Goal: Find specific page/section: Find specific page/section

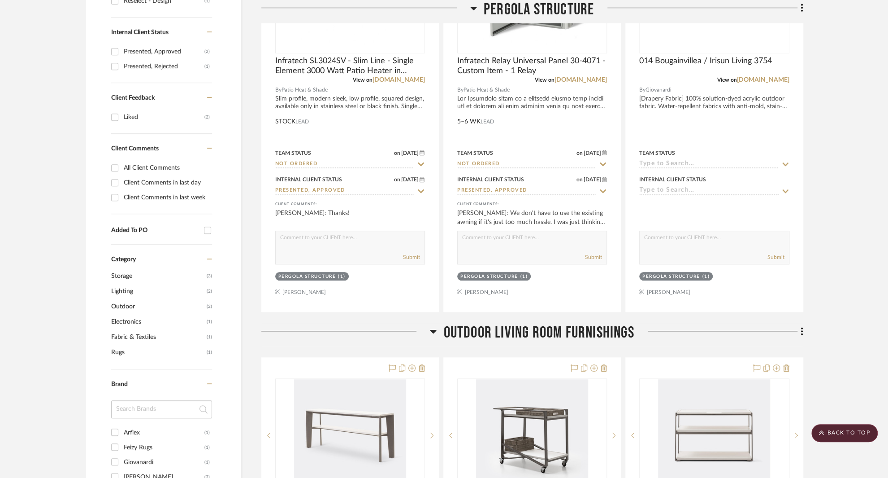
scroll to position [450, 0]
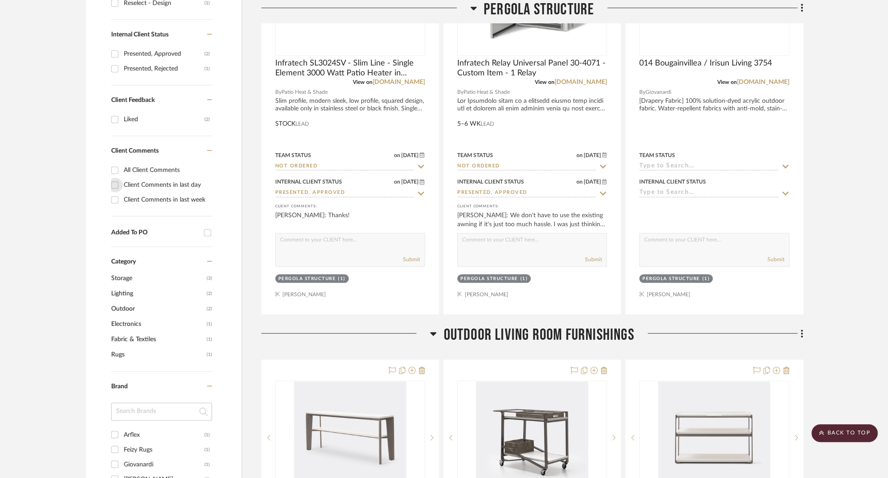
click at [116, 178] on input "Client Comments in last day" at bounding box center [115, 185] width 14 height 14
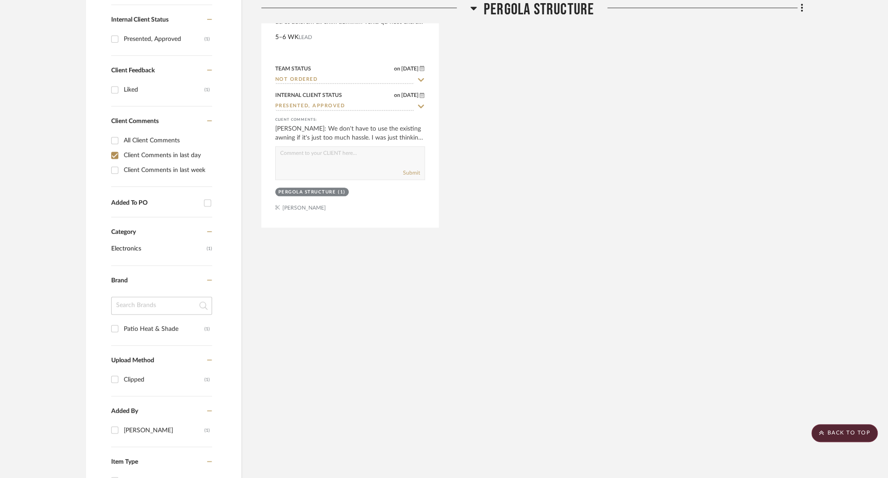
scroll to position [435, 0]
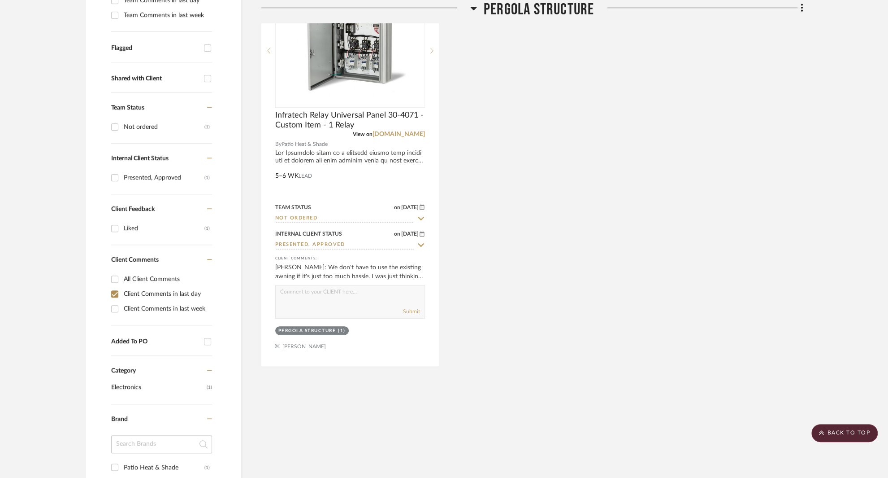
scroll to position [161, 0]
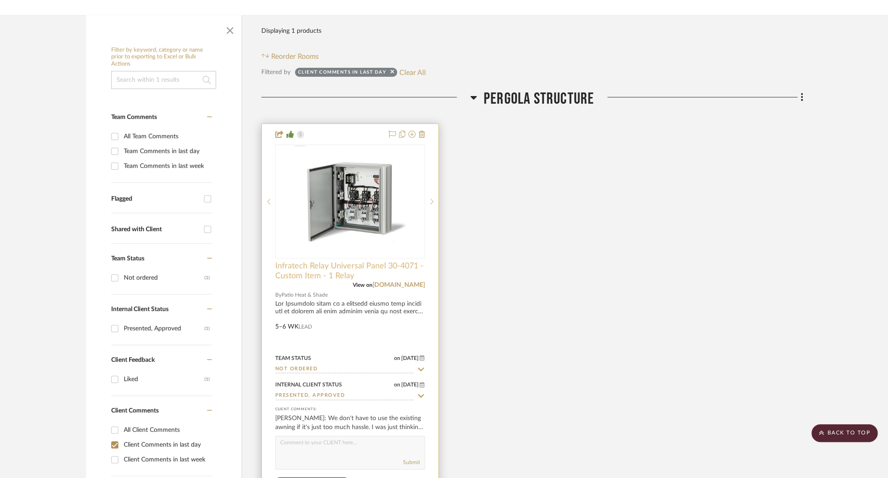
click at [306, 261] on span "Infratech Relay Universal Panel 30-4071 - Custom Item - 1 Relay" at bounding box center [350, 271] width 150 height 20
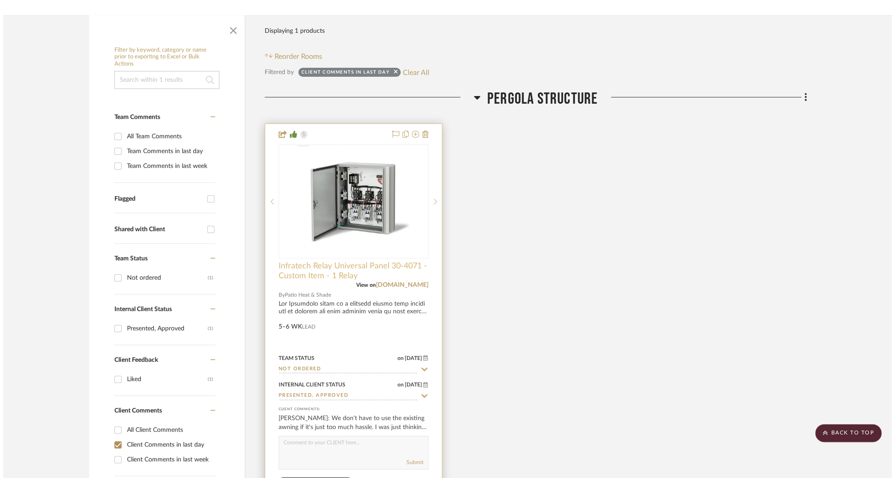
scroll to position [0, 0]
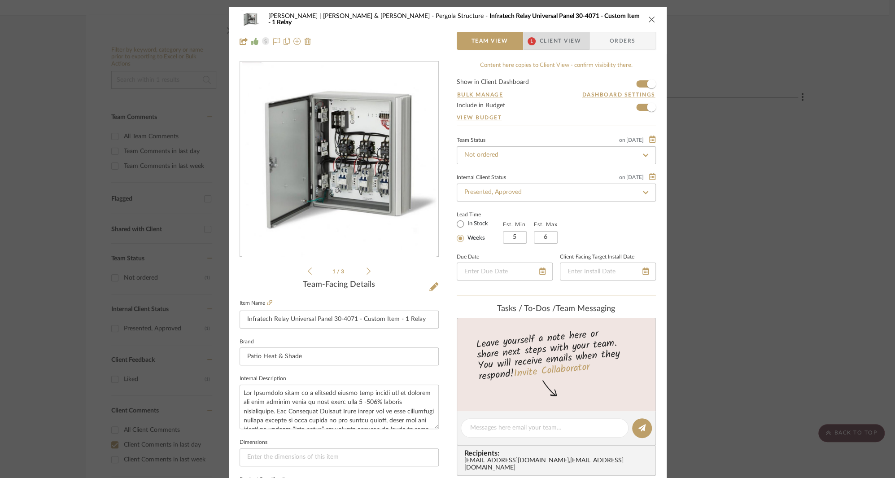
click at [559, 38] on span "Client View" at bounding box center [559, 41] width 41 height 18
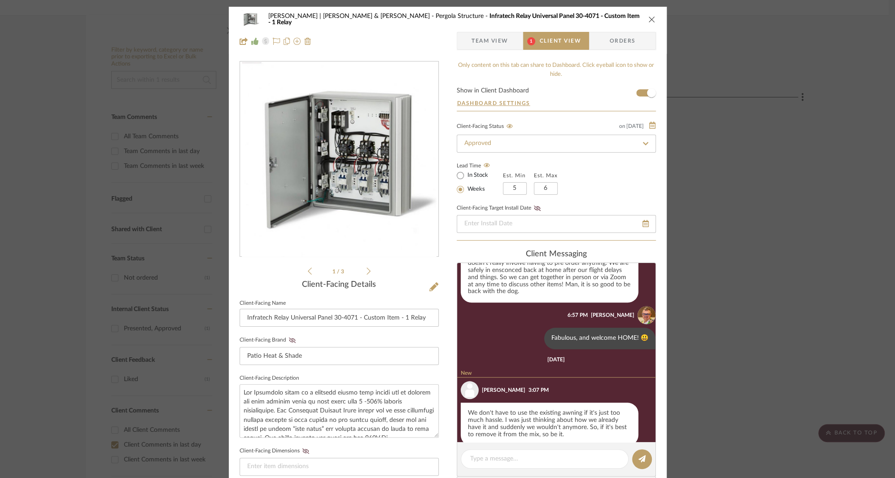
scroll to position [819, 0]
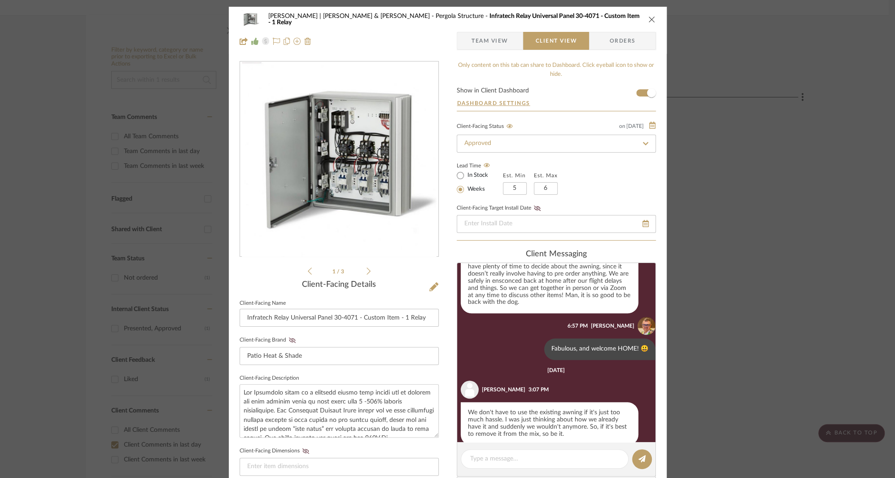
click at [743, 276] on div "Dunham | Glenn & Mark Pergola Structure Infratech Relay Universal Panel 30-4071…" at bounding box center [447, 239] width 895 height 478
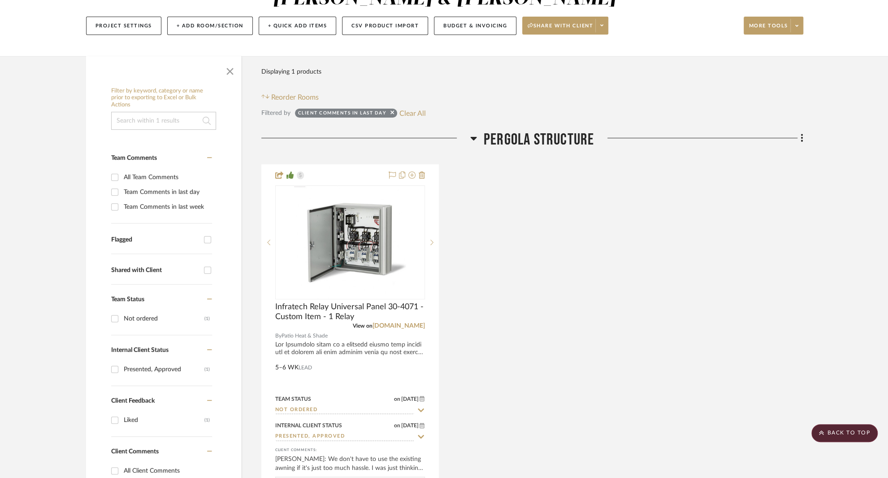
scroll to position [0, 0]
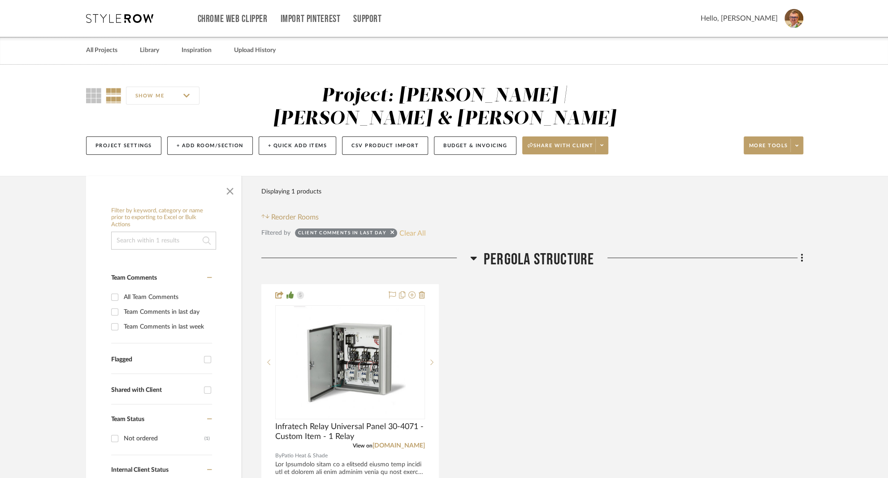
click at [419, 227] on button "Clear All" at bounding box center [413, 233] width 26 height 12
checkbox input "false"
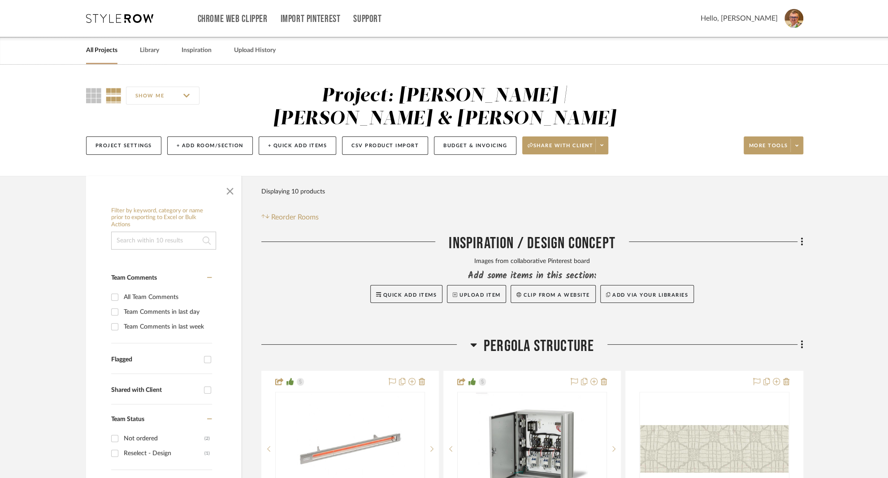
click at [309, 269] on div "Add some items in this section:" at bounding box center [532, 275] width 542 height 13
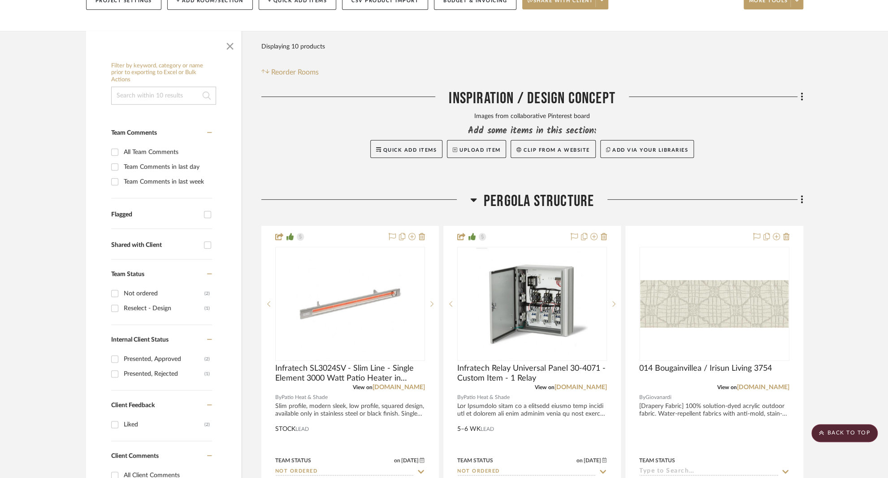
scroll to position [143, 0]
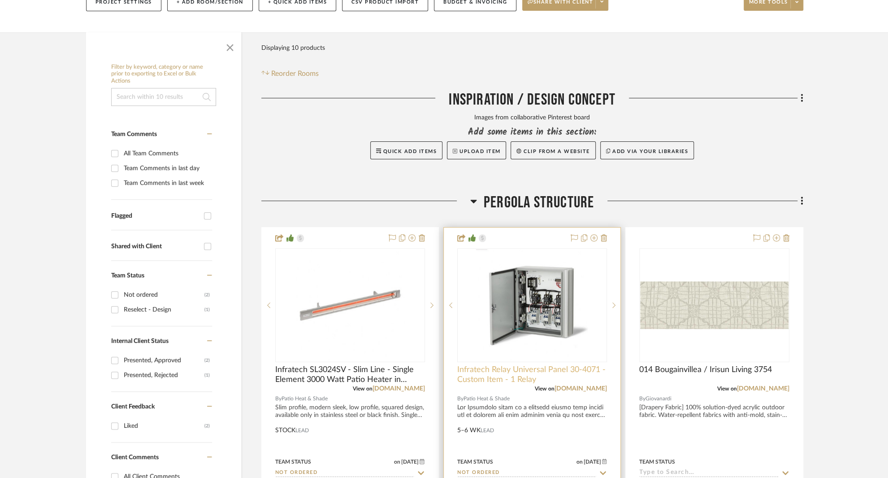
click at [489, 365] on span "Infratech Relay Universal Panel 30-4071 - Custom Item - 1 Relay" at bounding box center [532, 375] width 150 height 20
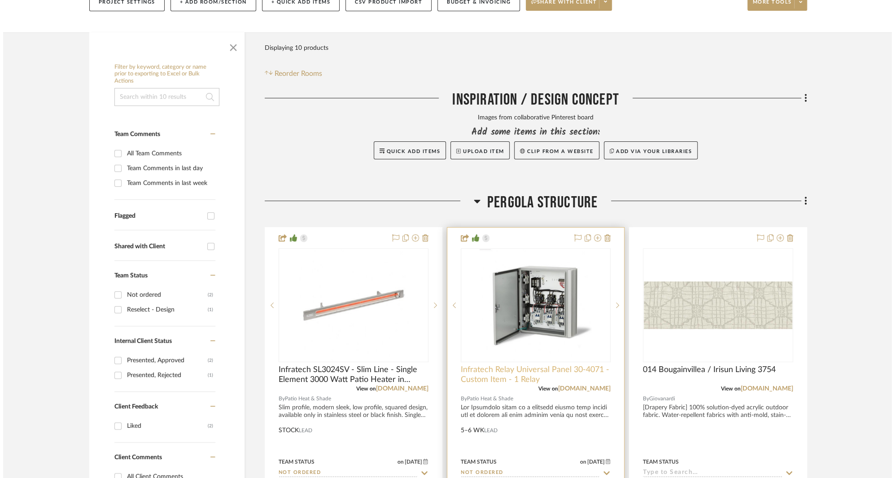
scroll to position [0, 0]
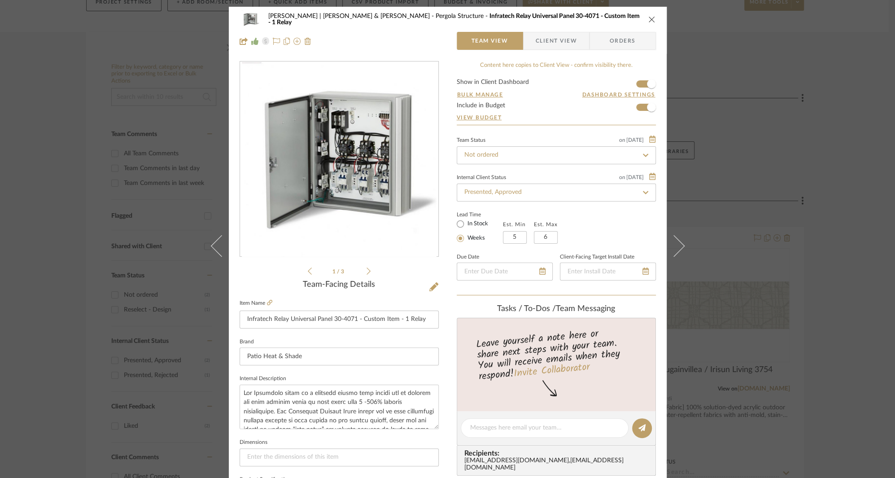
click at [542, 40] on span "Client View" at bounding box center [555, 41] width 41 height 18
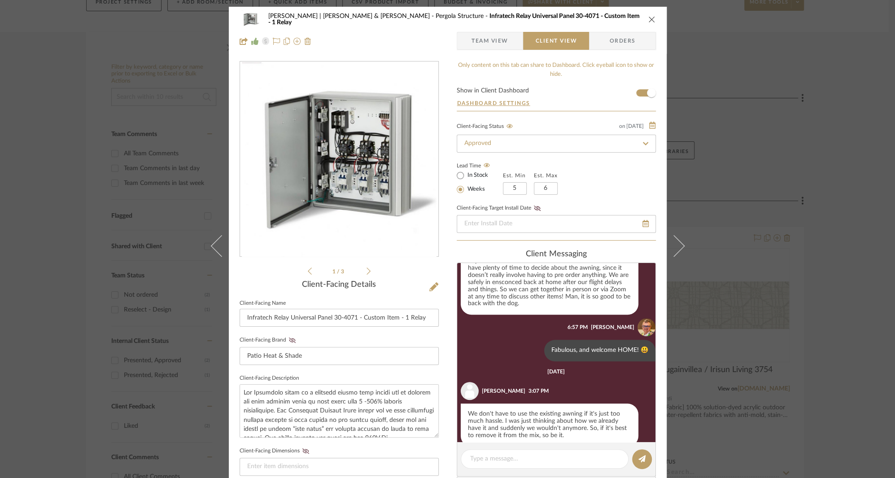
scroll to position [819, 0]
click at [649, 18] on icon "close" at bounding box center [651, 19] width 7 height 7
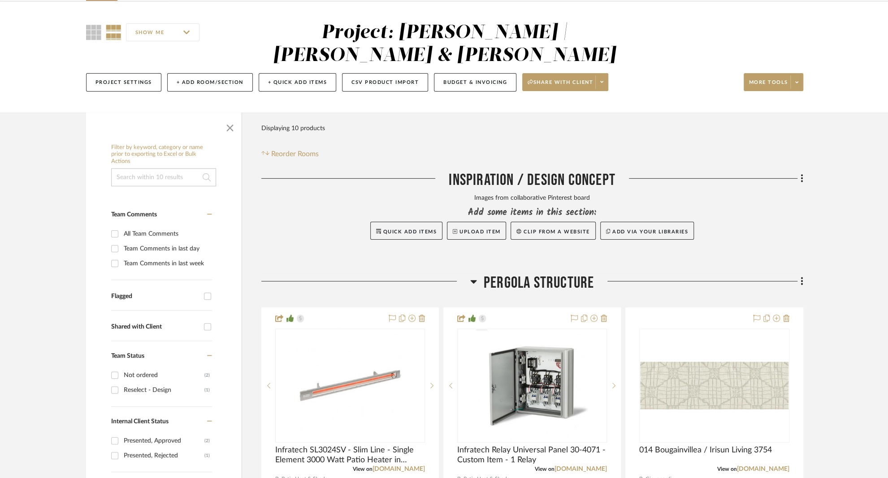
scroll to position [0, 0]
